Goal: Check status: Check status

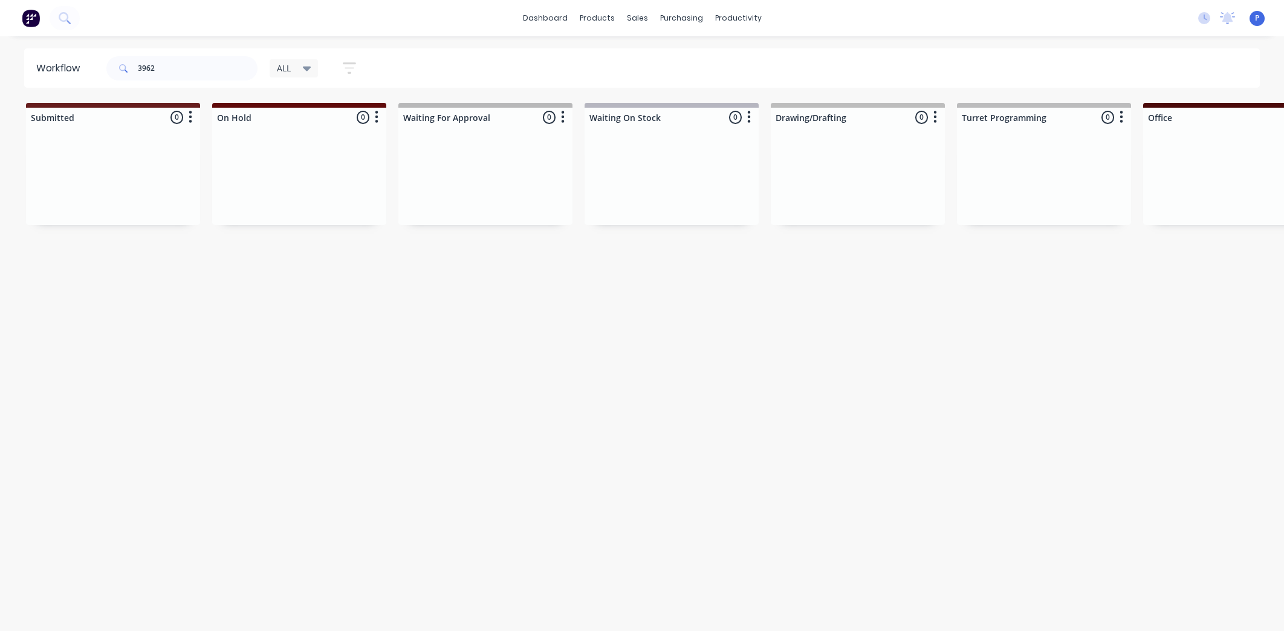
scroll to position [0, 2745]
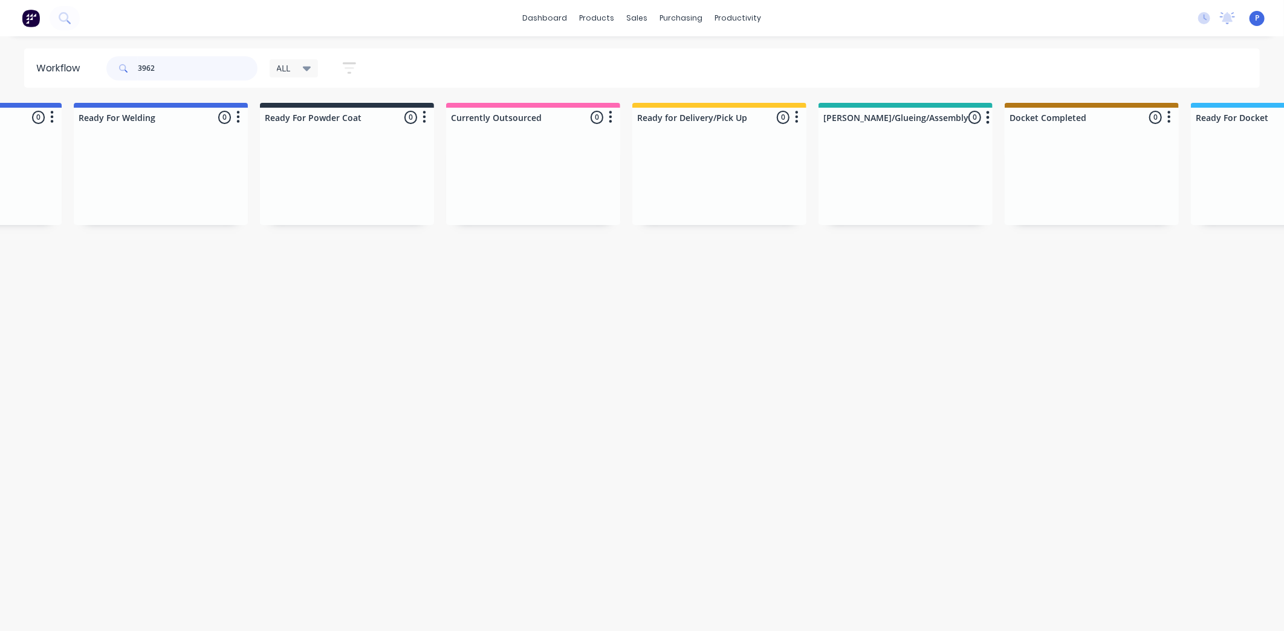
click at [170, 70] on input "3962" at bounding box center [198, 68] width 120 height 24
click at [173, 70] on input "3962" at bounding box center [198, 68] width 120 height 24
type input "3"
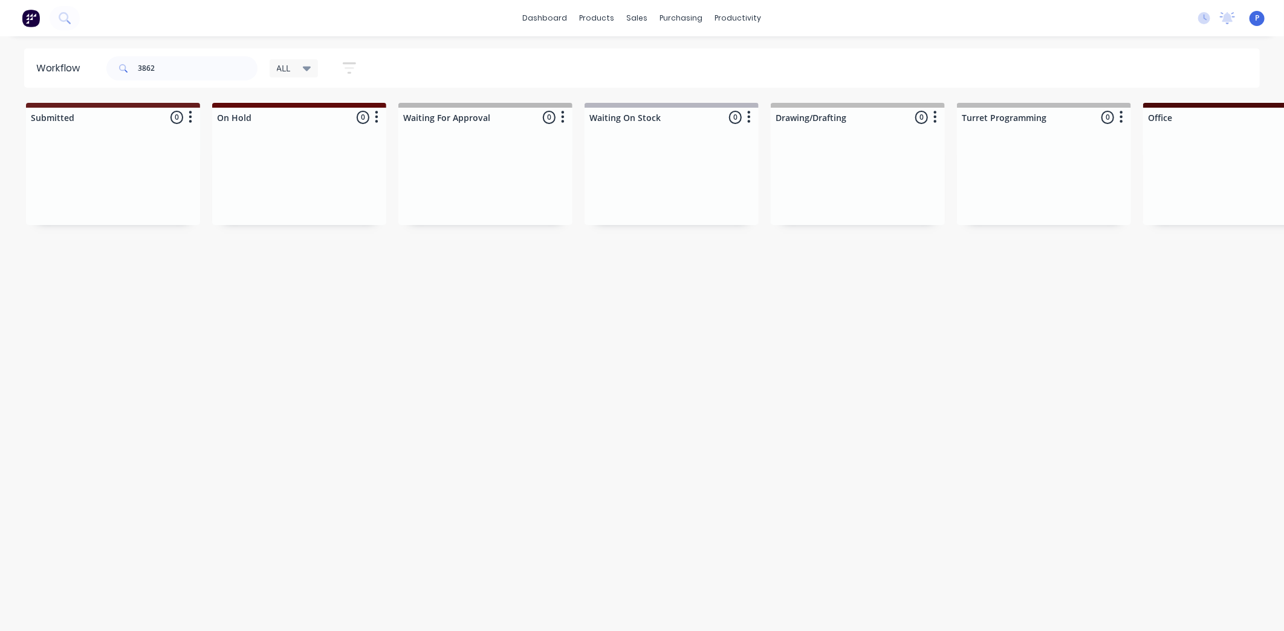
drag, startPoint x: 505, startPoint y: 409, endPoint x: 723, endPoint y: 408, distance: 217.6
click at [723, 408] on div "Workflow 3862 ALL Save new view None edit ALL (Default) edit ALLx edit Dispatch…" at bounding box center [642, 327] width 1284 height 558
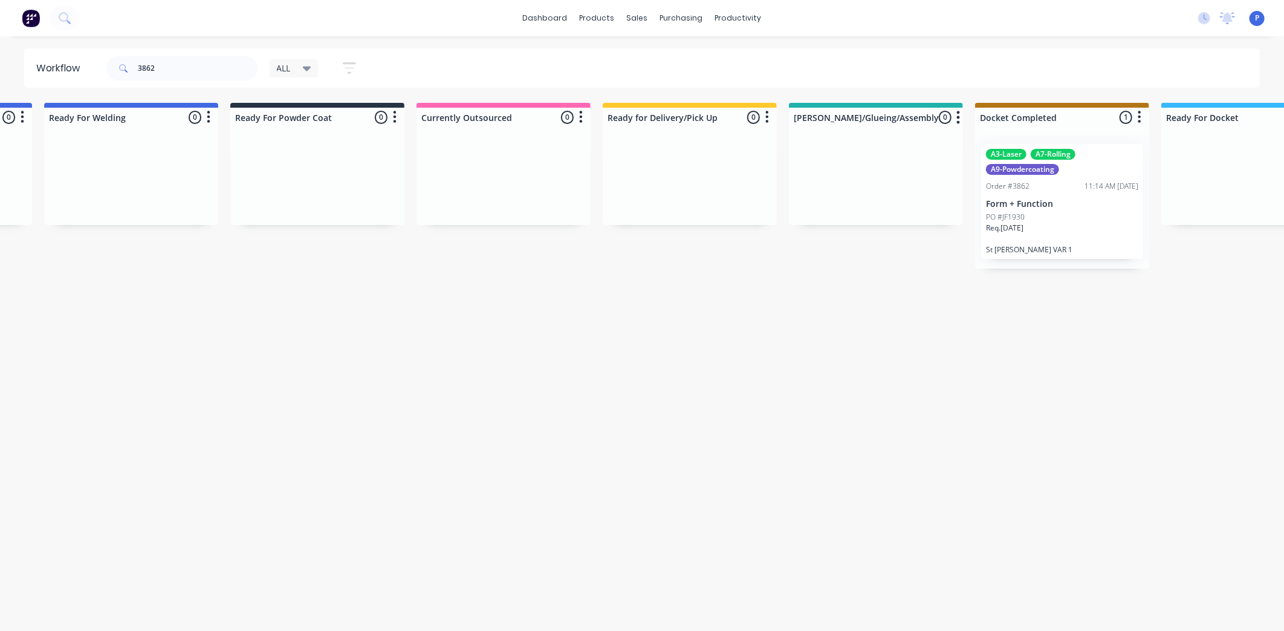
scroll to position [0, 3011]
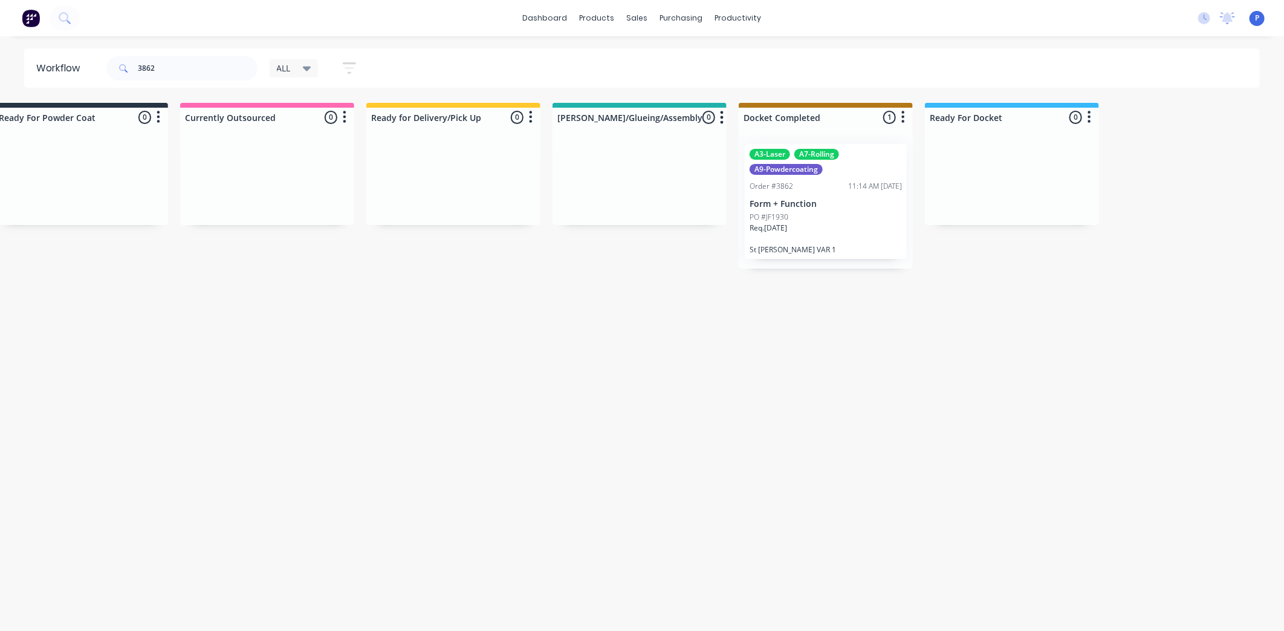
drag, startPoint x: 657, startPoint y: 400, endPoint x: 763, endPoint y: 393, distance: 106.6
click at [857, 201] on p "Form + Function" at bounding box center [826, 204] width 152 height 10
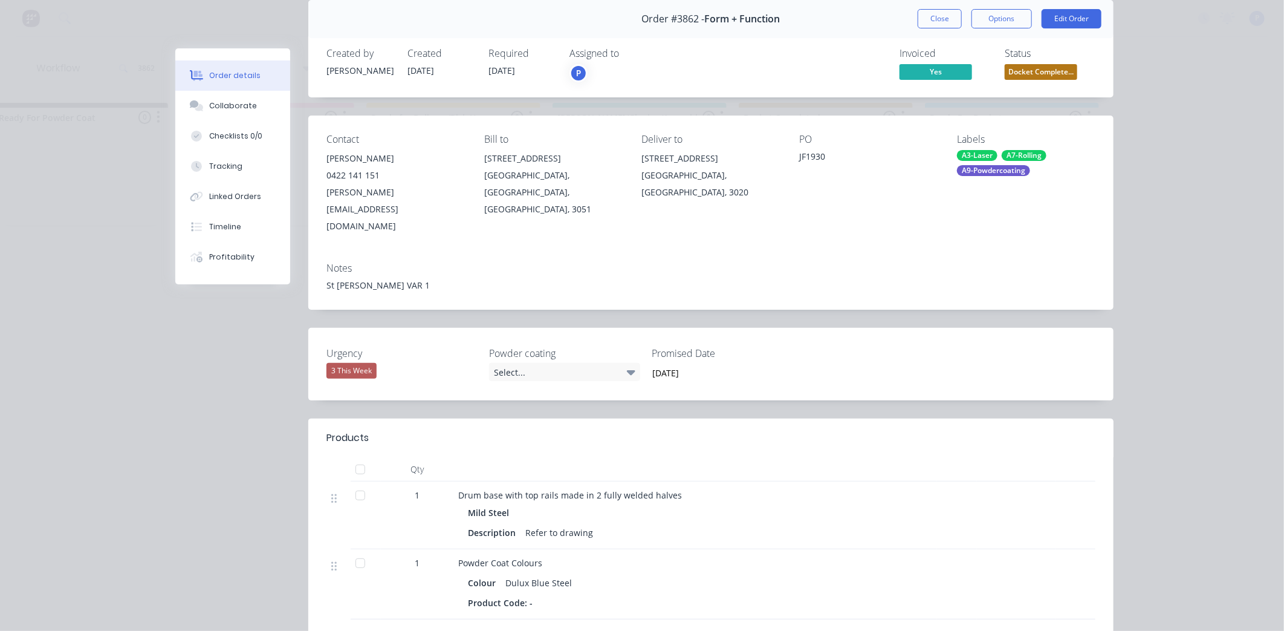
scroll to position [47, 0]
drag, startPoint x: 1273, startPoint y: 203, endPoint x: 1271, endPoint y: 152, distance: 50.8
click at [1271, 152] on div "Order details Collaborate Checklists 0/0 Tracking Linked Orders Timeline Profit…" at bounding box center [642, 315] width 1284 height 631
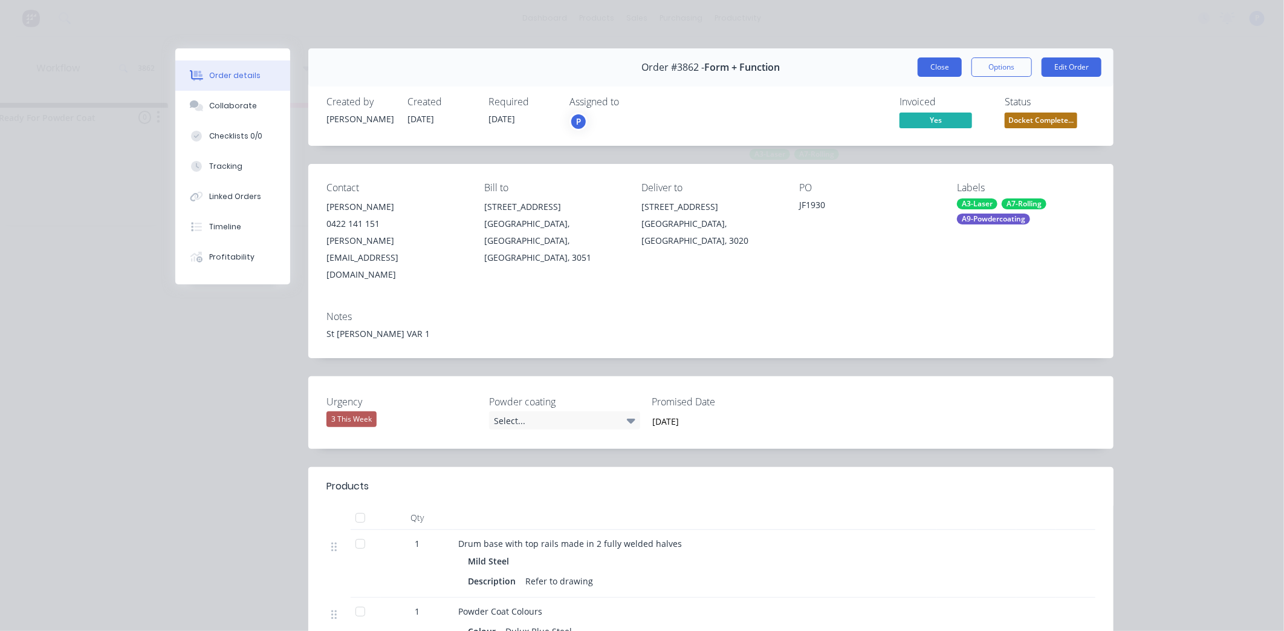
click at [940, 74] on div "Order #3862 - Form + Function Close Options Edit Order" at bounding box center [710, 67] width 805 height 38
drag, startPoint x: 934, startPoint y: 64, endPoint x: 920, endPoint y: 57, distance: 16.0
click at [933, 63] on button "Close" at bounding box center [940, 66] width 44 height 19
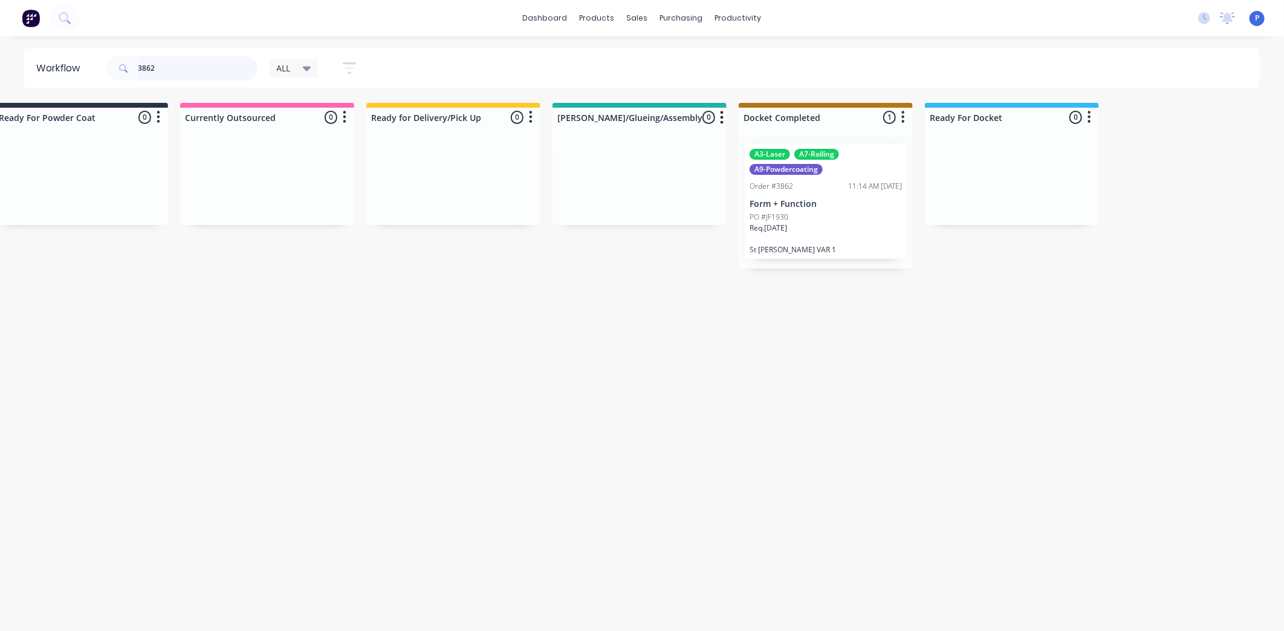
click at [164, 68] on input "3862" at bounding box center [198, 68] width 120 height 24
type input "3"
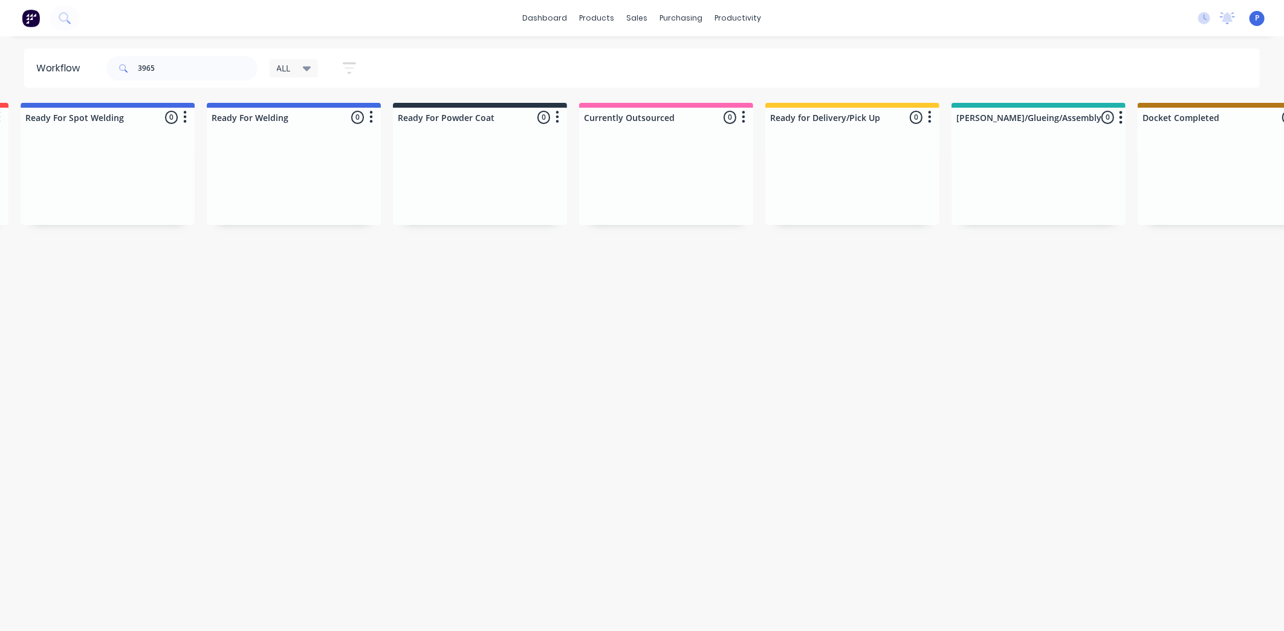
scroll to position [0, 3011]
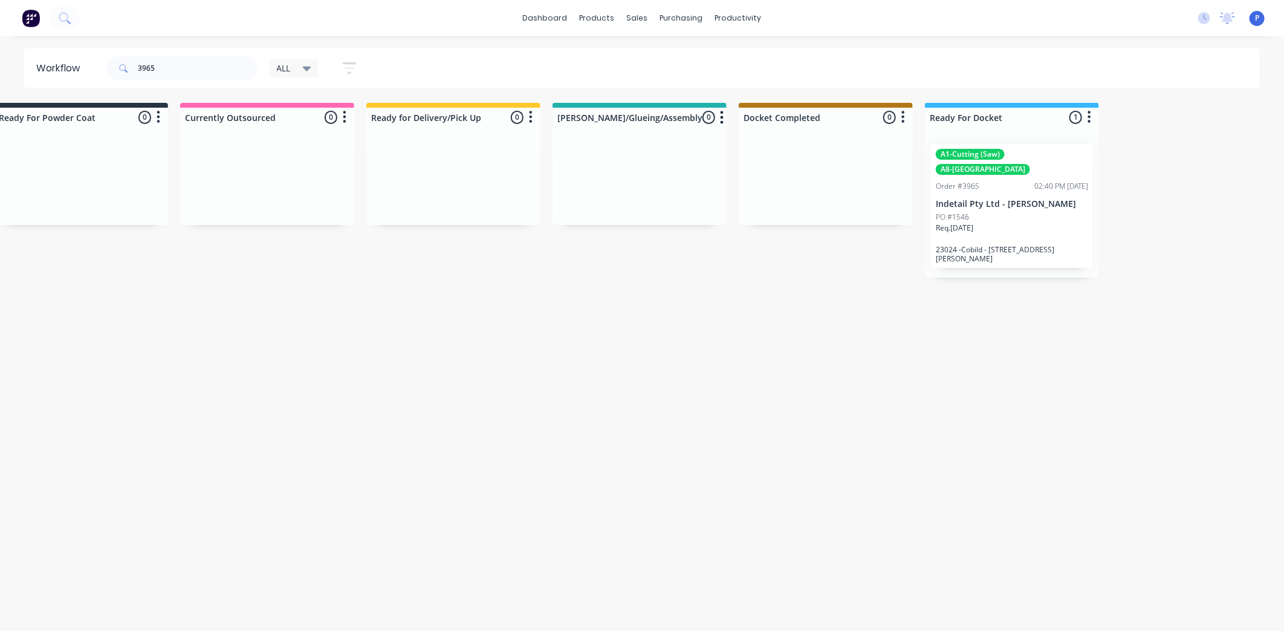
drag, startPoint x: 472, startPoint y: 410, endPoint x: 614, endPoint y: 402, distance: 142.3
click at [1028, 212] on div "PO #1546" at bounding box center [1012, 217] width 152 height 11
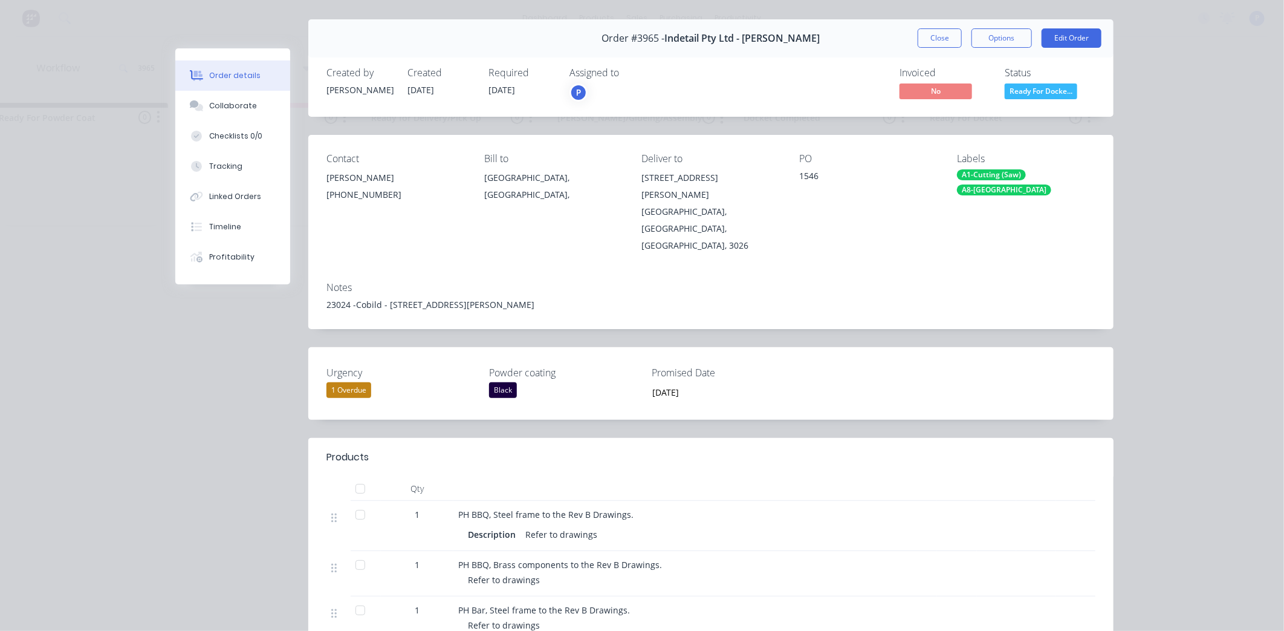
scroll to position [0, 0]
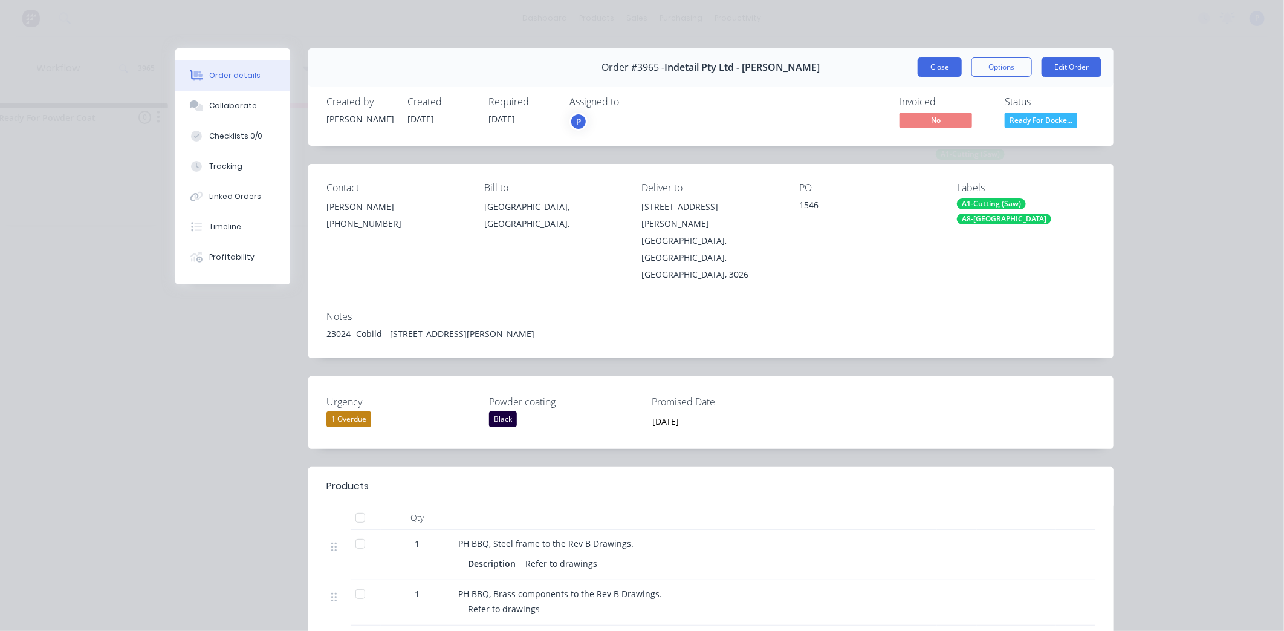
click at [940, 65] on button "Close" at bounding box center [940, 66] width 44 height 19
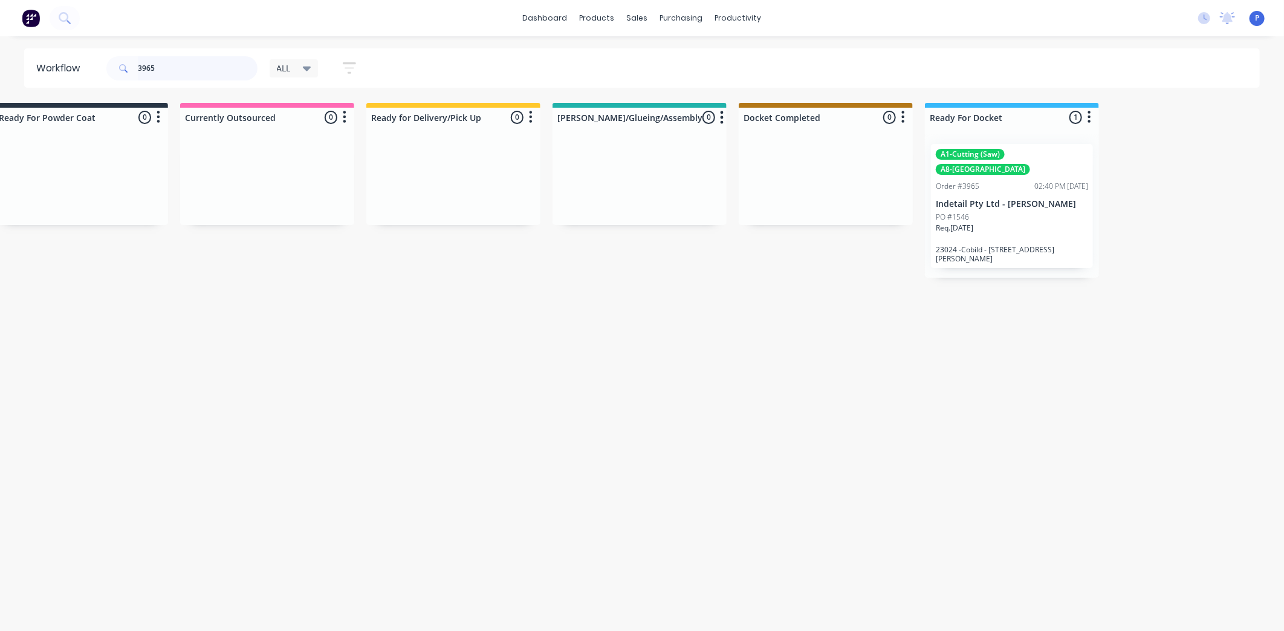
click at [165, 67] on input "3965" at bounding box center [198, 68] width 120 height 24
type input "3"
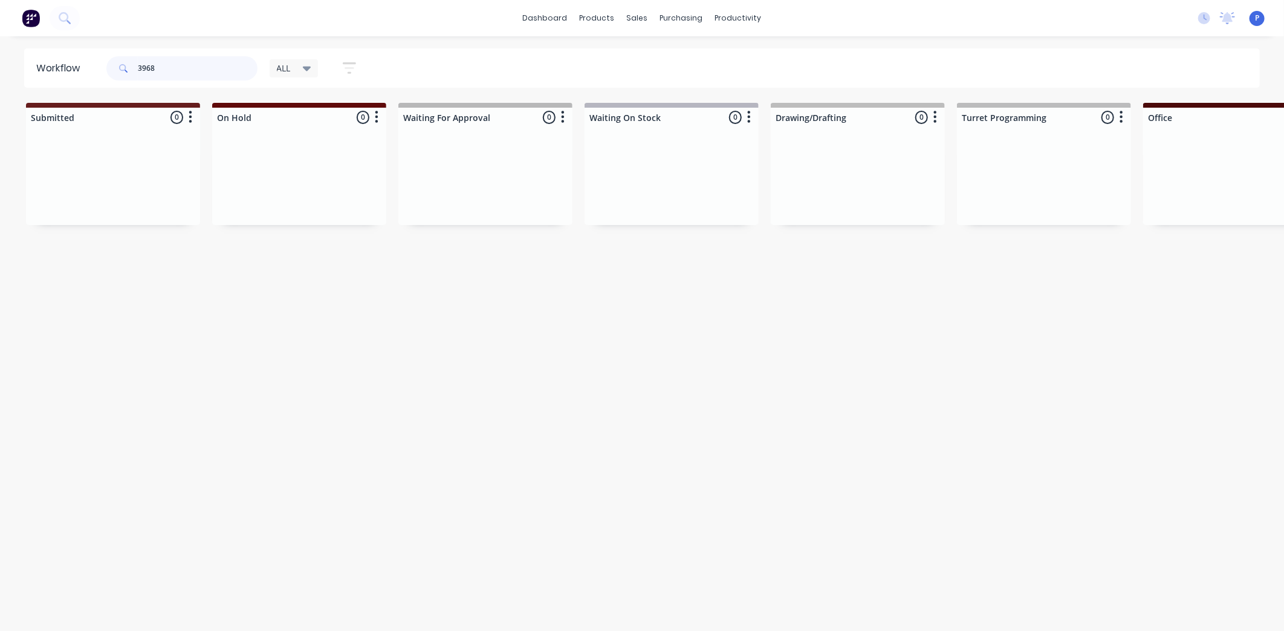
type input "3968"
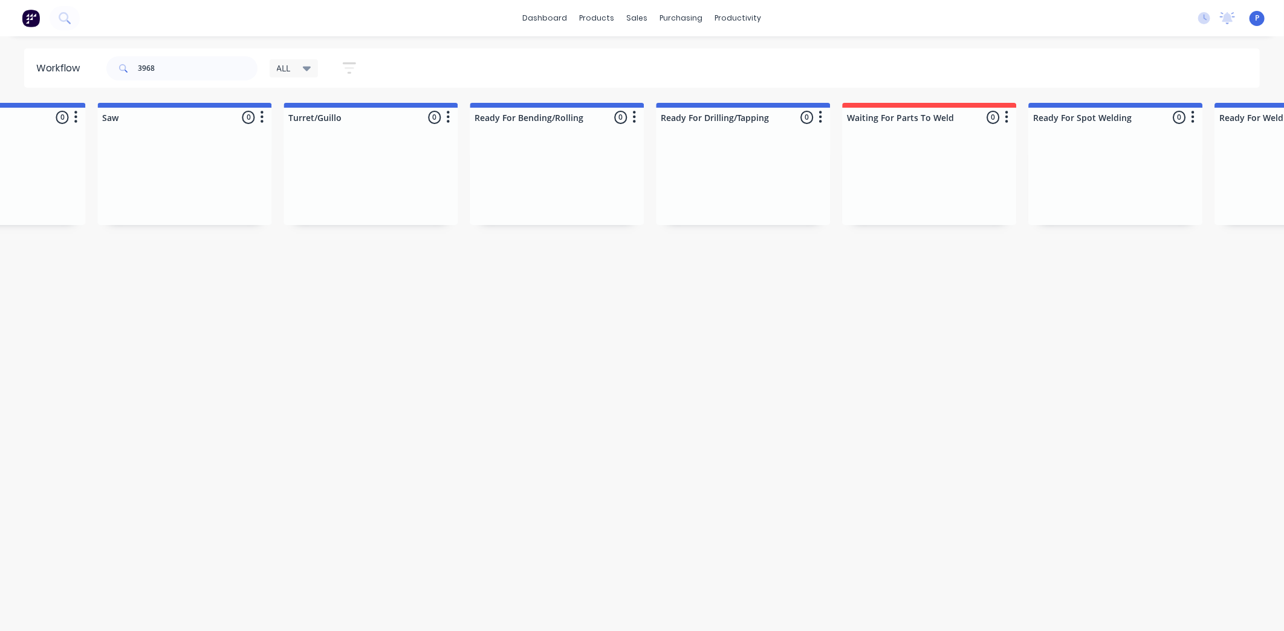
drag, startPoint x: 527, startPoint y: 476, endPoint x: 407, endPoint y: 481, distance: 119.8
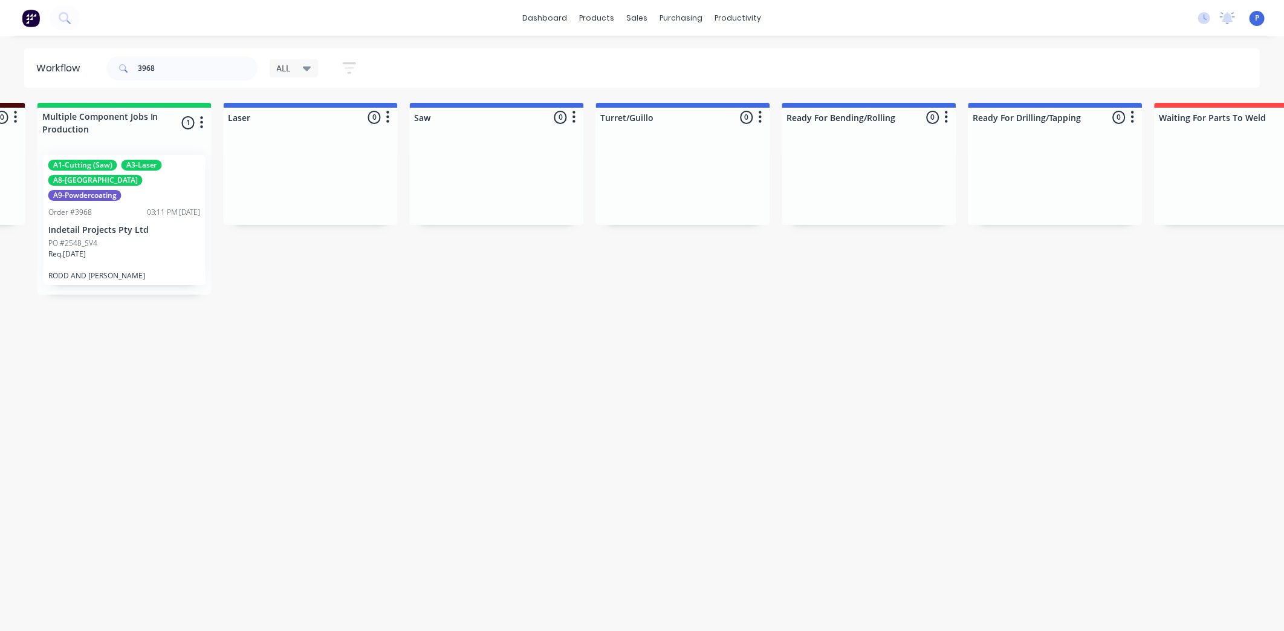
scroll to position [0, 1138]
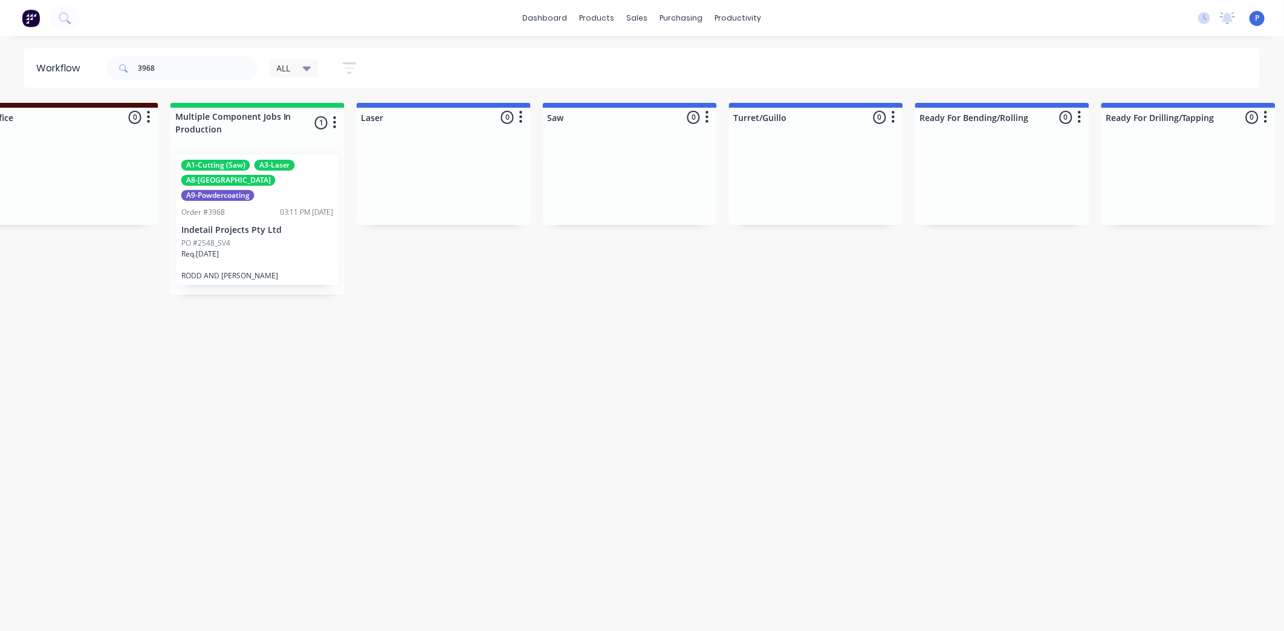
drag, startPoint x: 407, startPoint y: 479, endPoint x: 334, endPoint y: 481, distance: 73.2
